Goal: Task Accomplishment & Management: Manage account settings

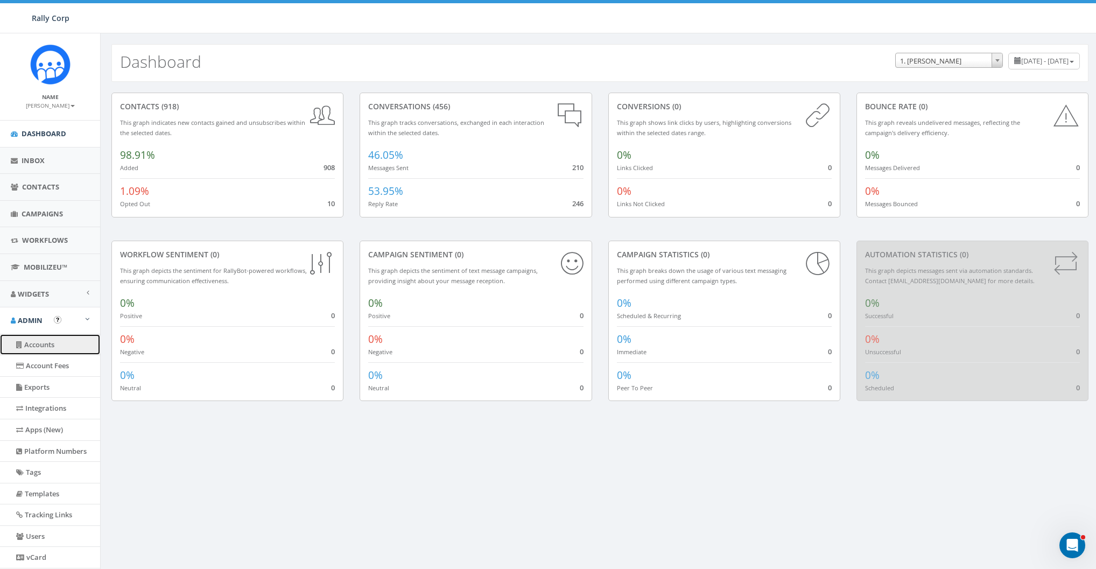
click at [31, 347] on link "Accounts" at bounding box center [50, 344] width 100 height 21
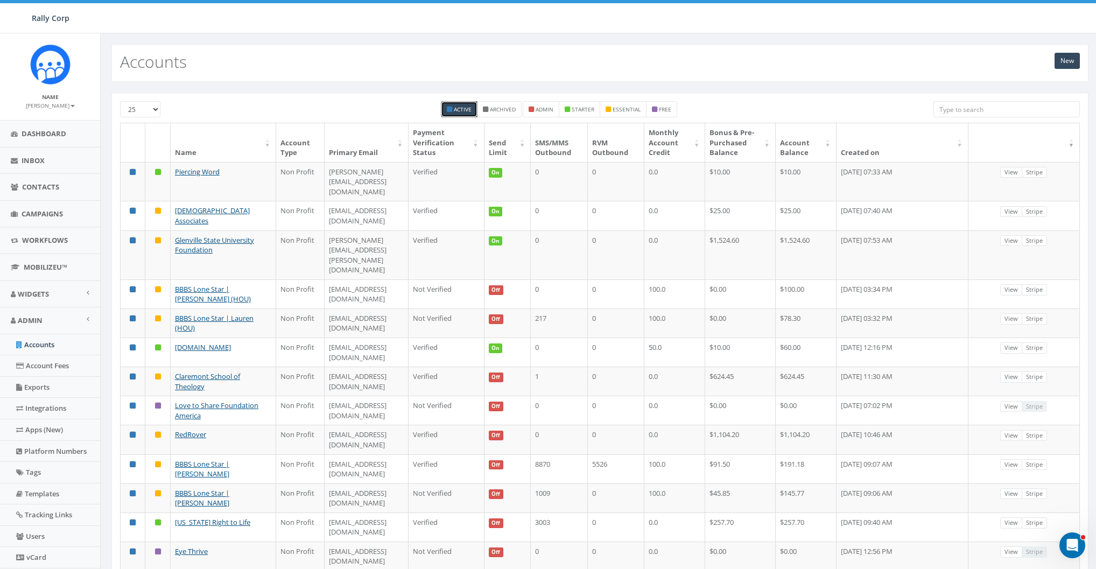
click at [1018, 103] on input "search" at bounding box center [1007, 109] width 146 height 16
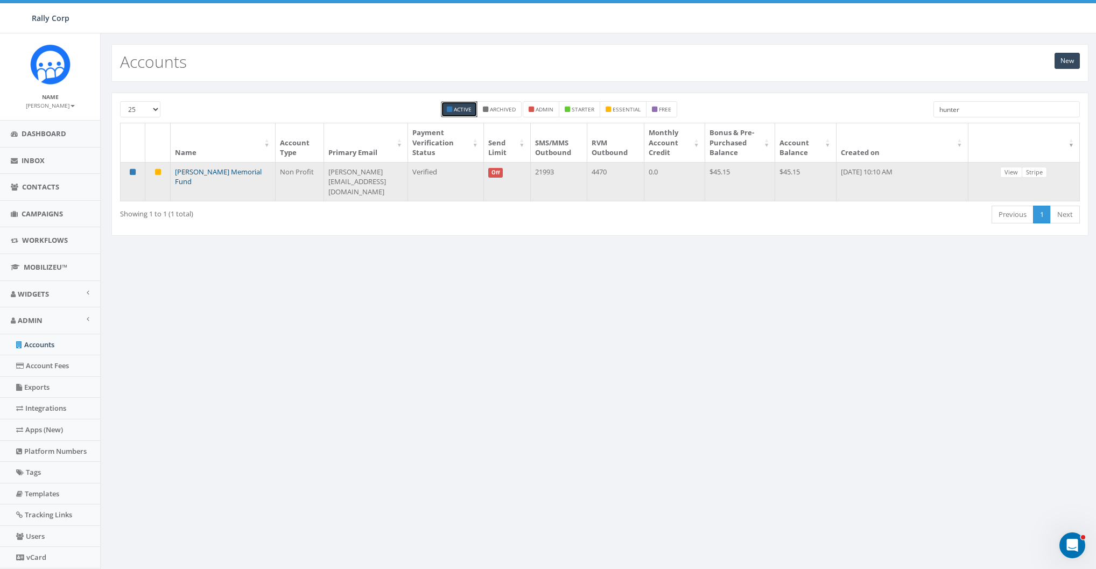
type input "hunter"
click at [234, 167] on link "Hunter Watson Memorial Fund" at bounding box center [218, 177] width 87 height 20
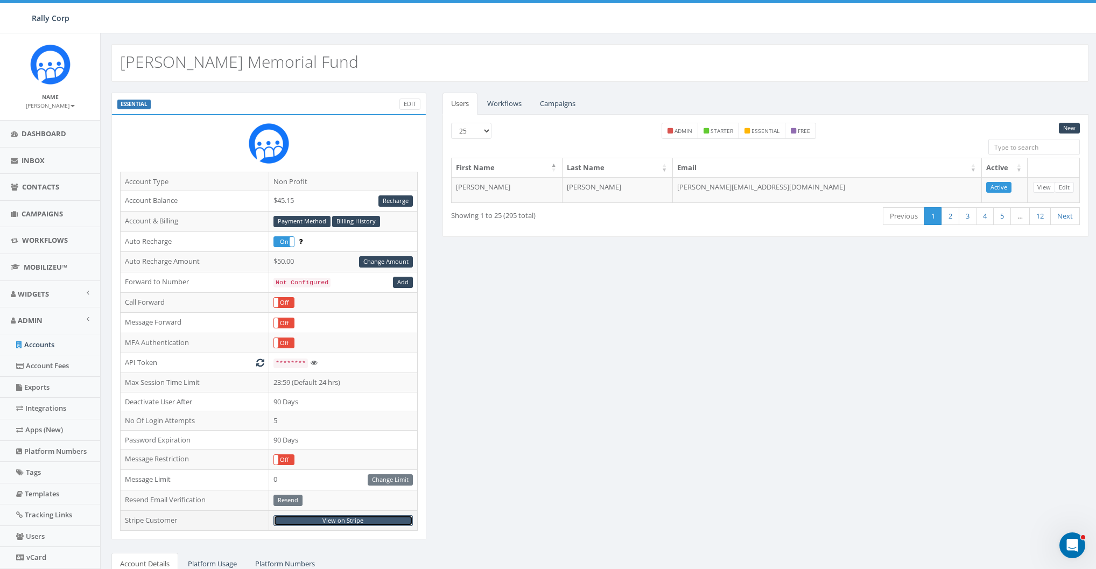
click at [332, 517] on link "View on Stripe" at bounding box center [343, 520] width 139 height 11
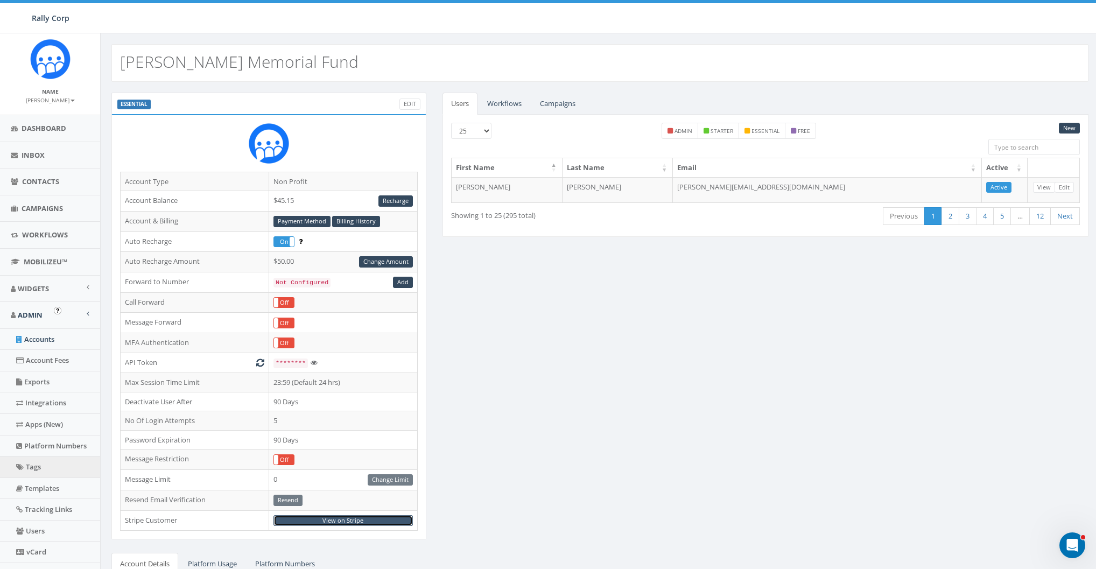
scroll to position [13, 0]
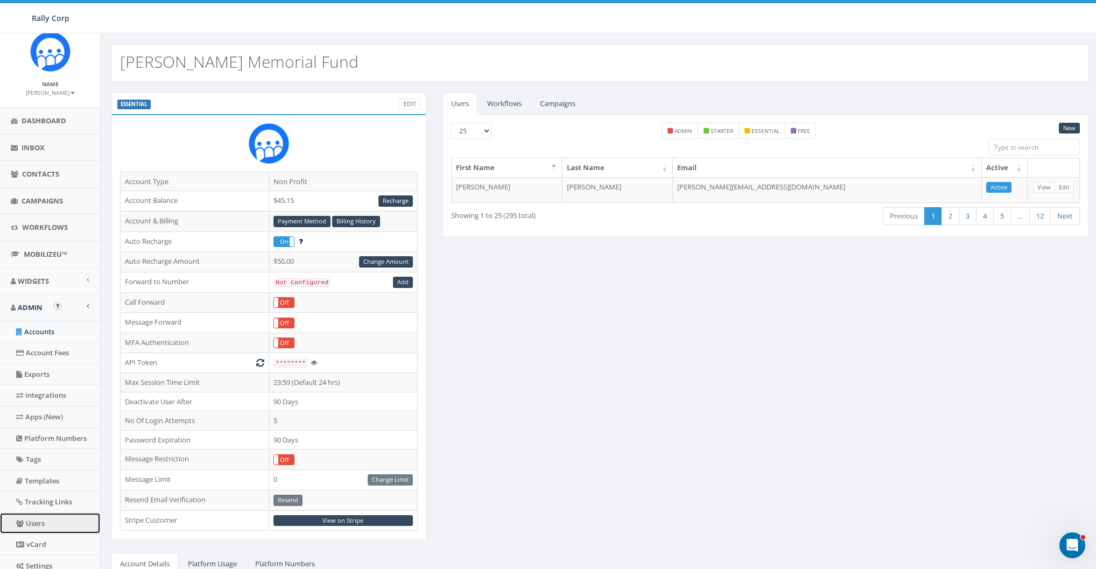
click at [43, 516] on link "Users" at bounding box center [50, 523] width 100 height 21
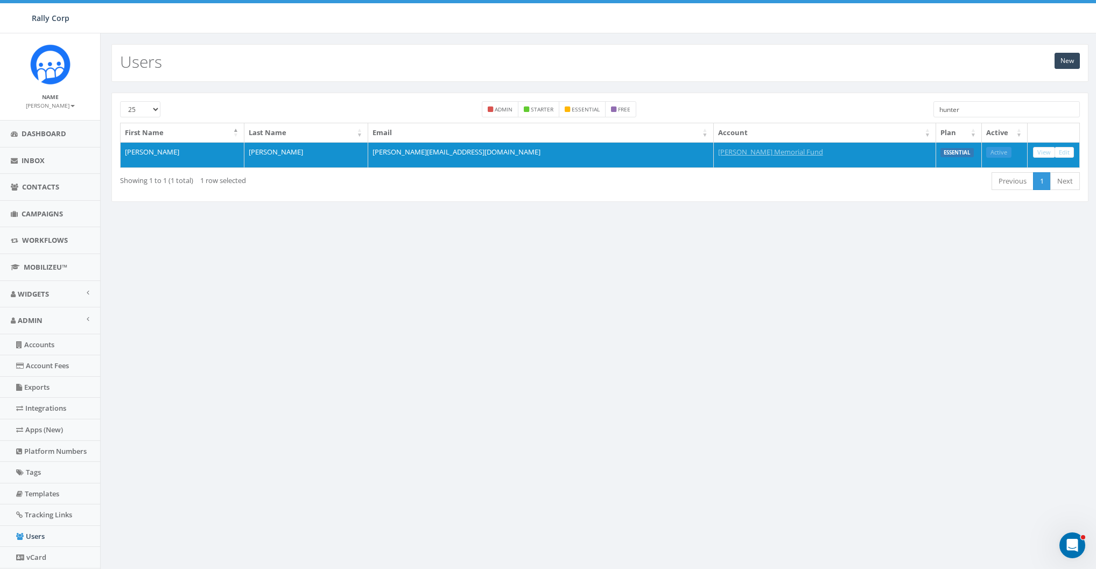
click at [990, 105] on input "hunter" at bounding box center [1007, 109] width 146 height 16
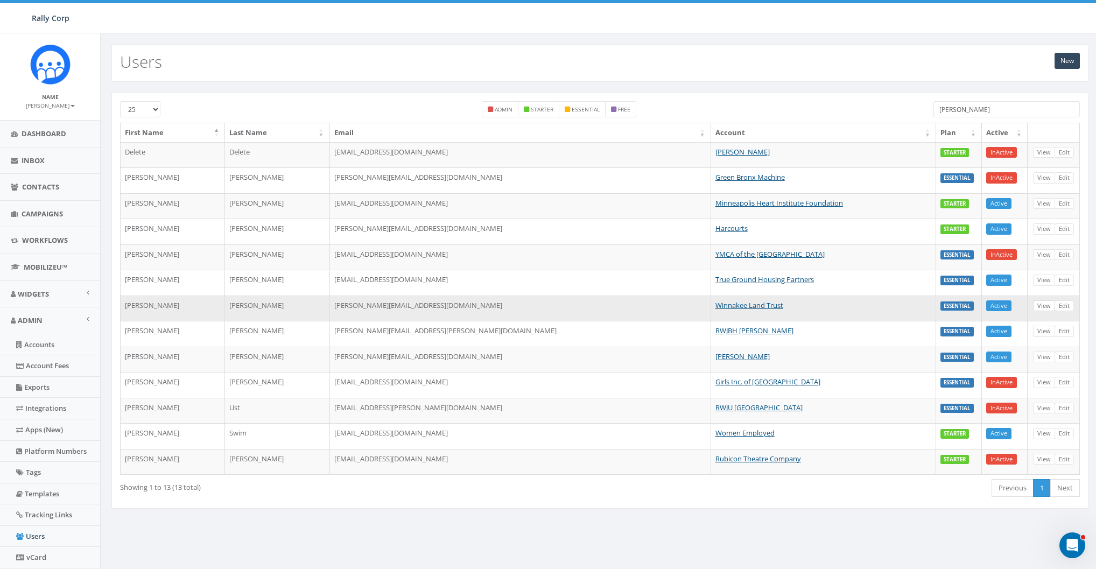
type input "jess"
click at [1041, 304] on link "View" at bounding box center [1044, 305] width 22 height 11
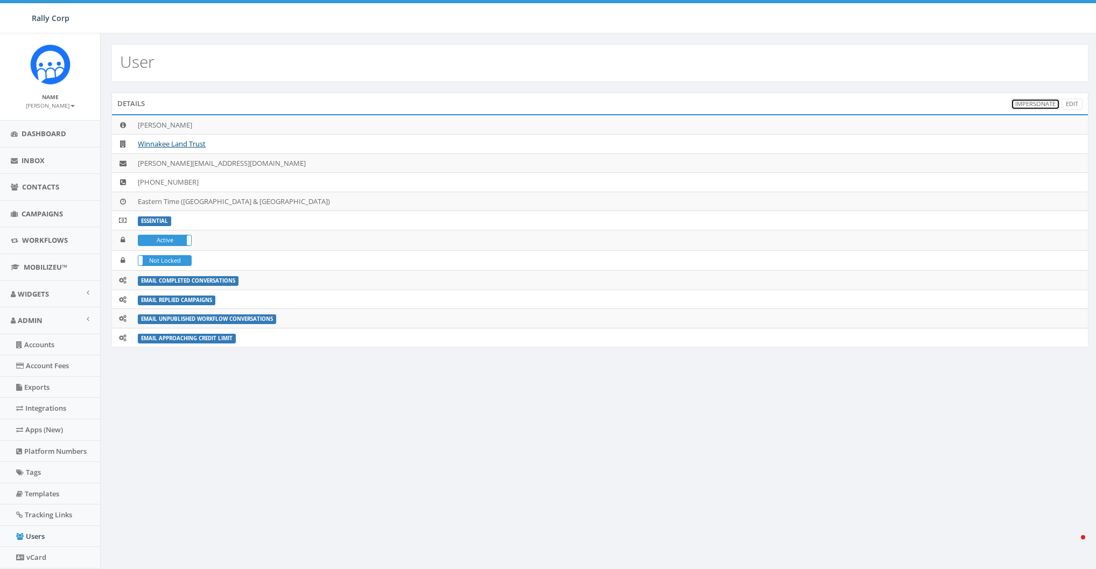
click at [1037, 103] on link "Impersonate" at bounding box center [1035, 104] width 49 height 11
